Goal: Task Accomplishment & Management: Manage account settings

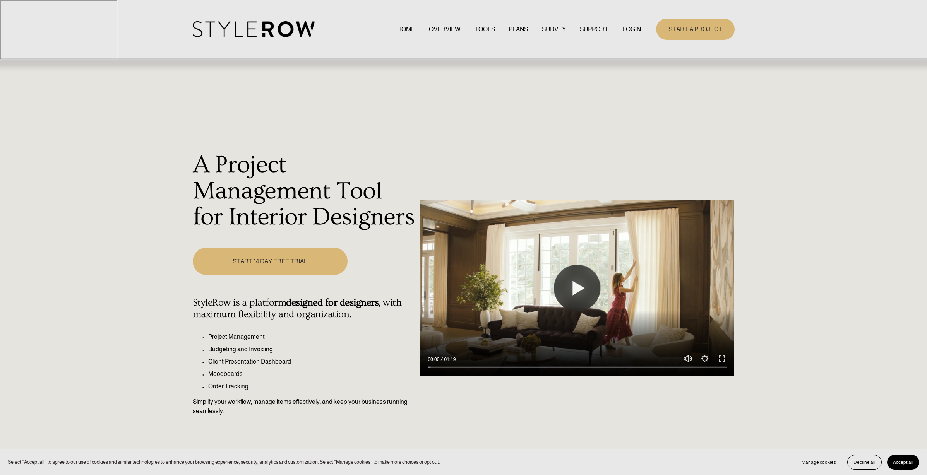
click at [636, 29] on link "LOGIN" at bounding box center [631, 29] width 19 height 10
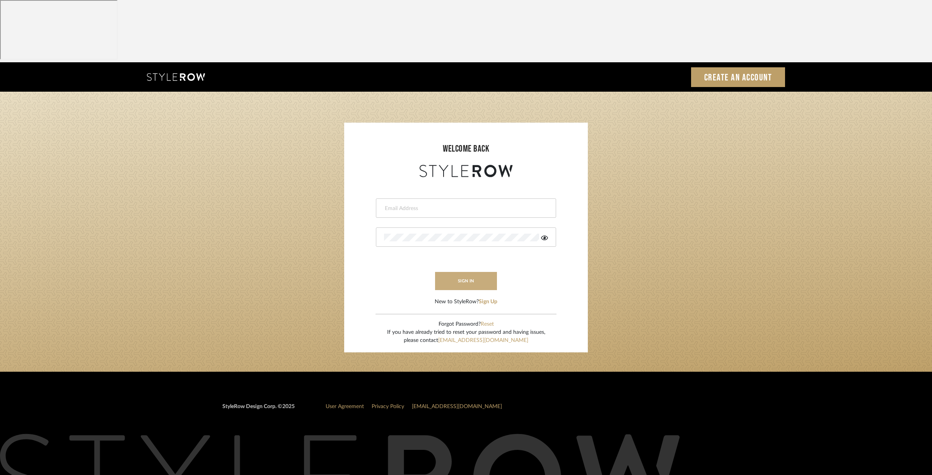
type input "[EMAIL_ADDRESS][DOMAIN_NAME]"
click at [465, 272] on button "sign in" at bounding box center [466, 281] width 62 height 18
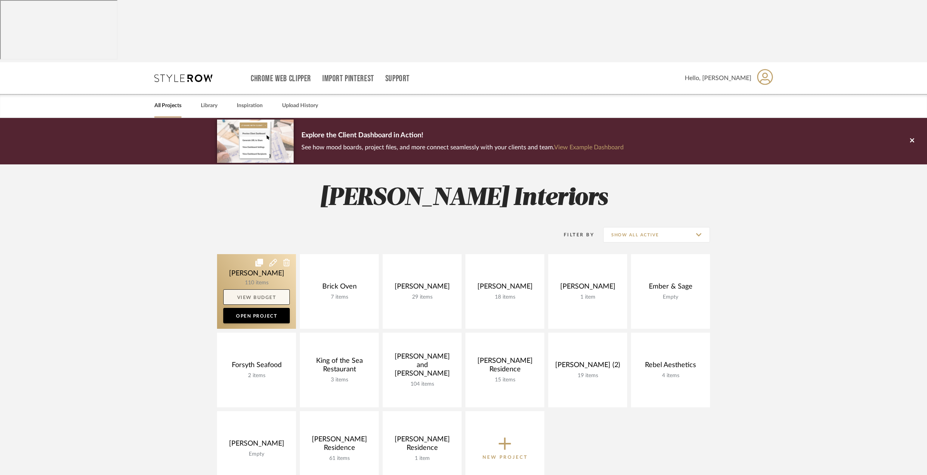
click at [246, 289] on link "View Budget" at bounding box center [256, 296] width 67 height 15
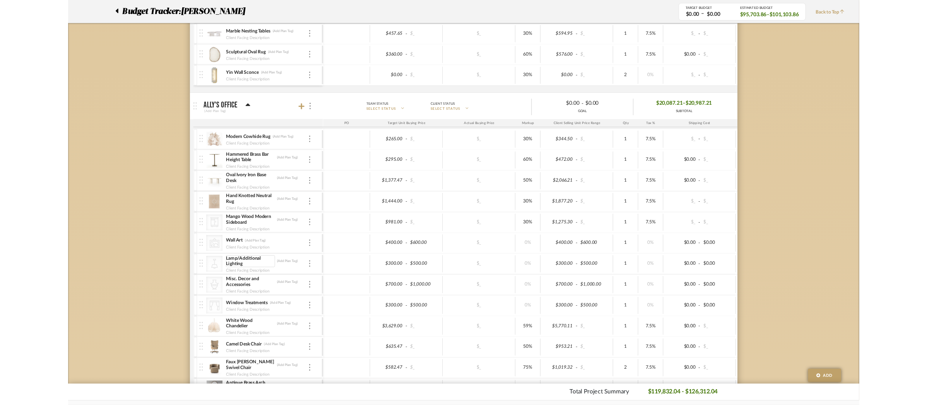
scroll to position [516, 0]
